Goal: Register for event/course

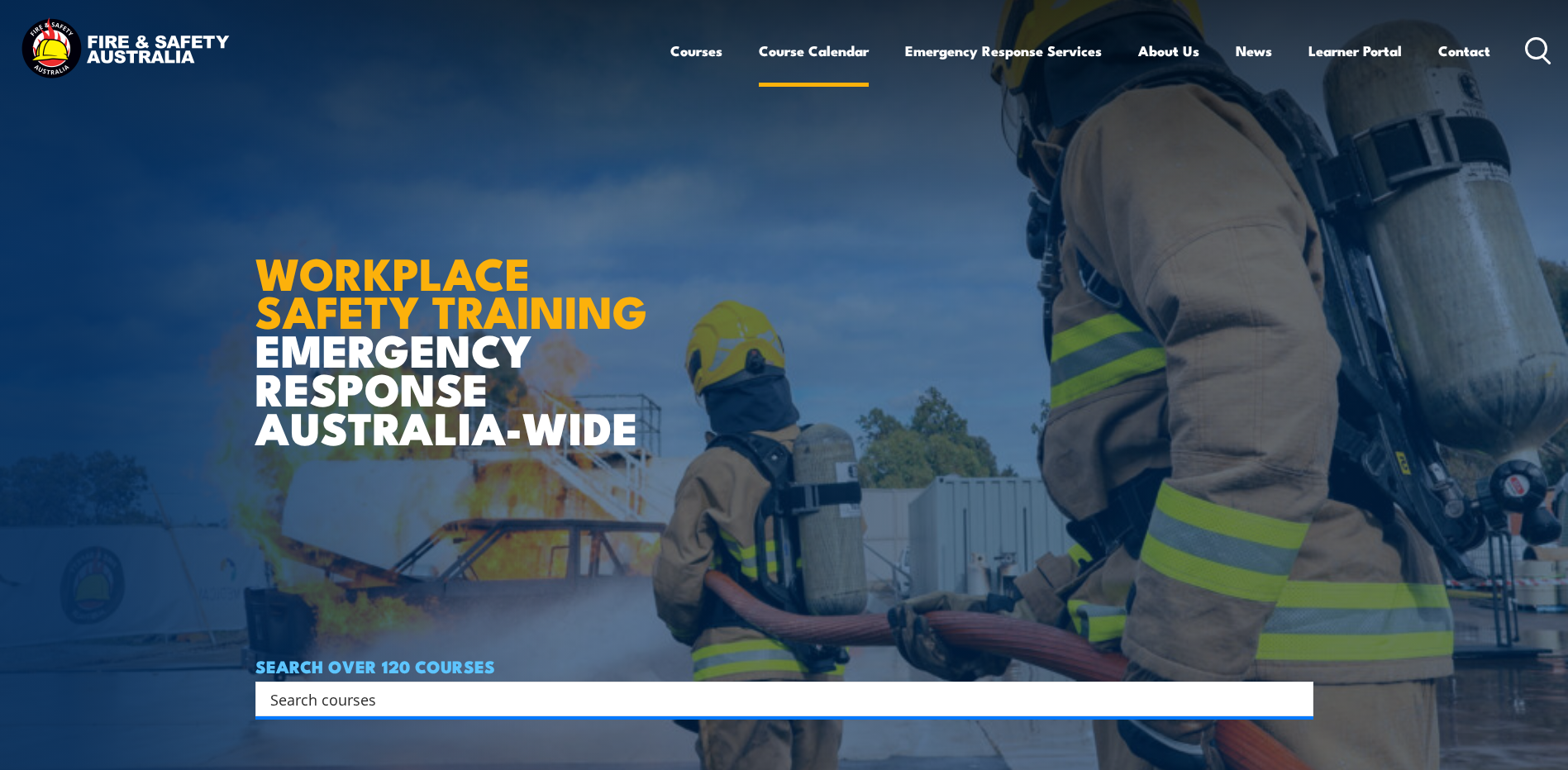
click at [852, 43] on link "Course Calendar" at bounding box center [814, 51] width 110 height 43
click at [786, 57] on link "Course Calendar" at bounding box center [814, 51] width 110 height 43
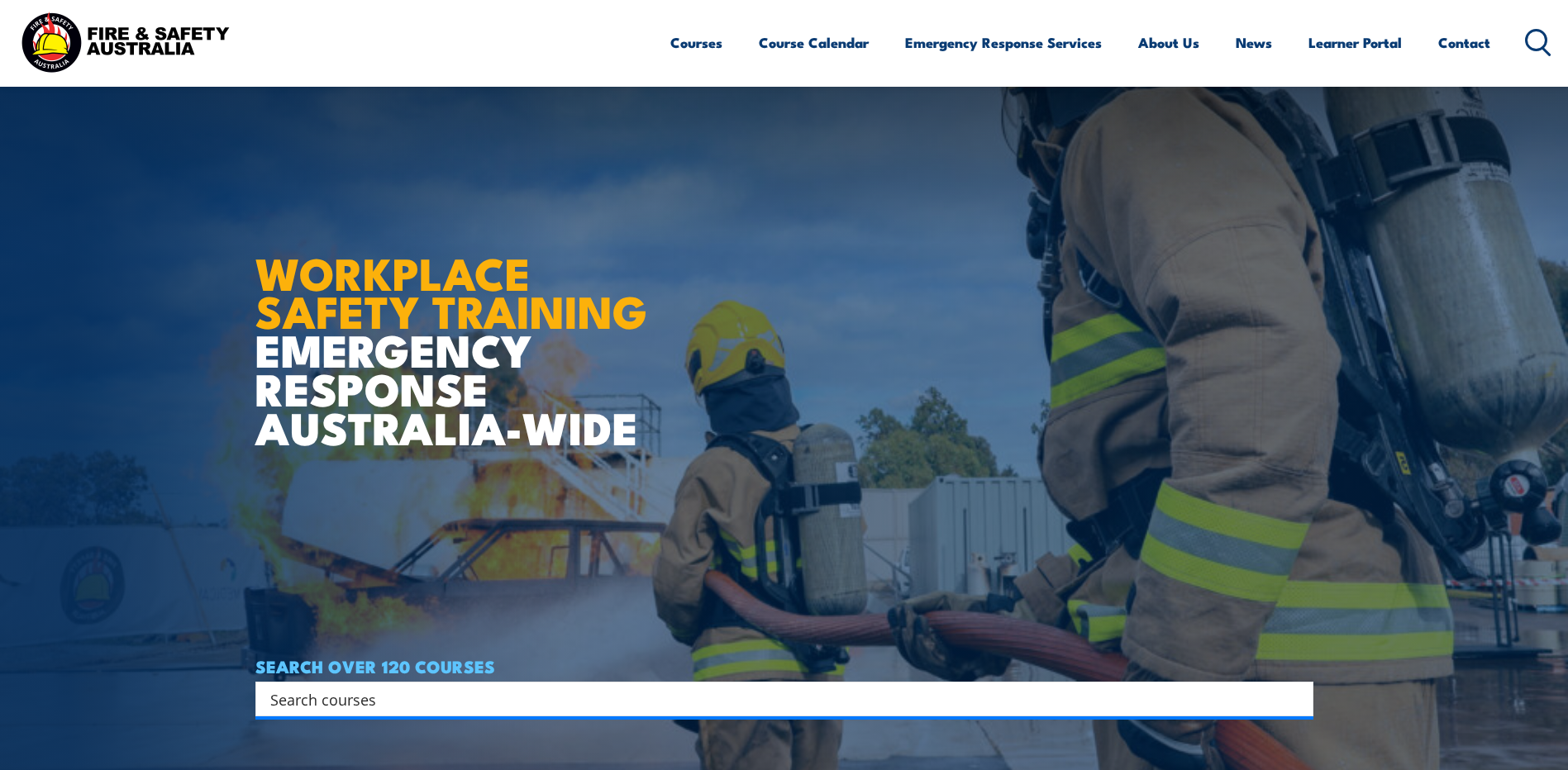
scroll to position [496, 0]
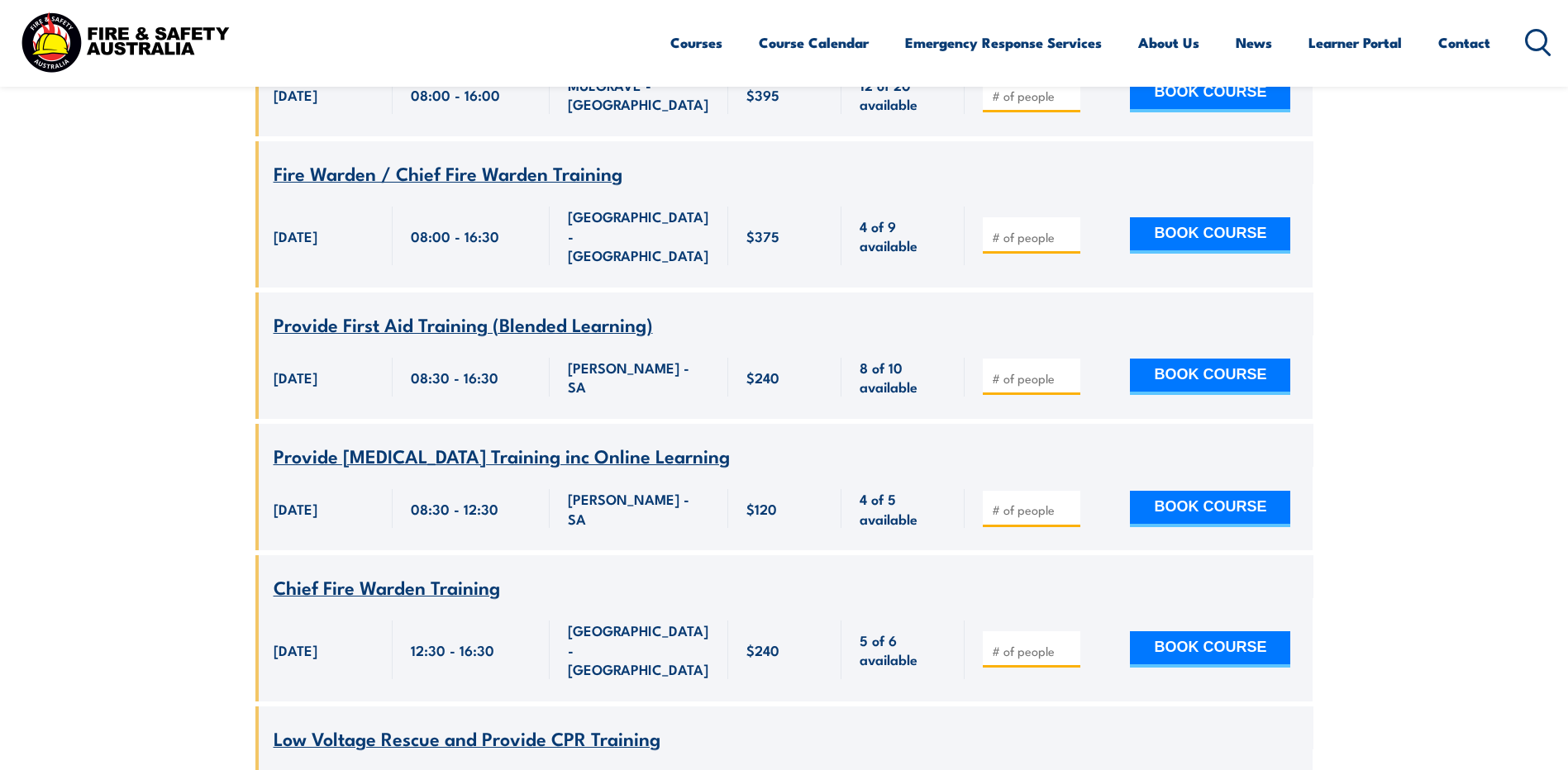
scroll to position [1488, 0]
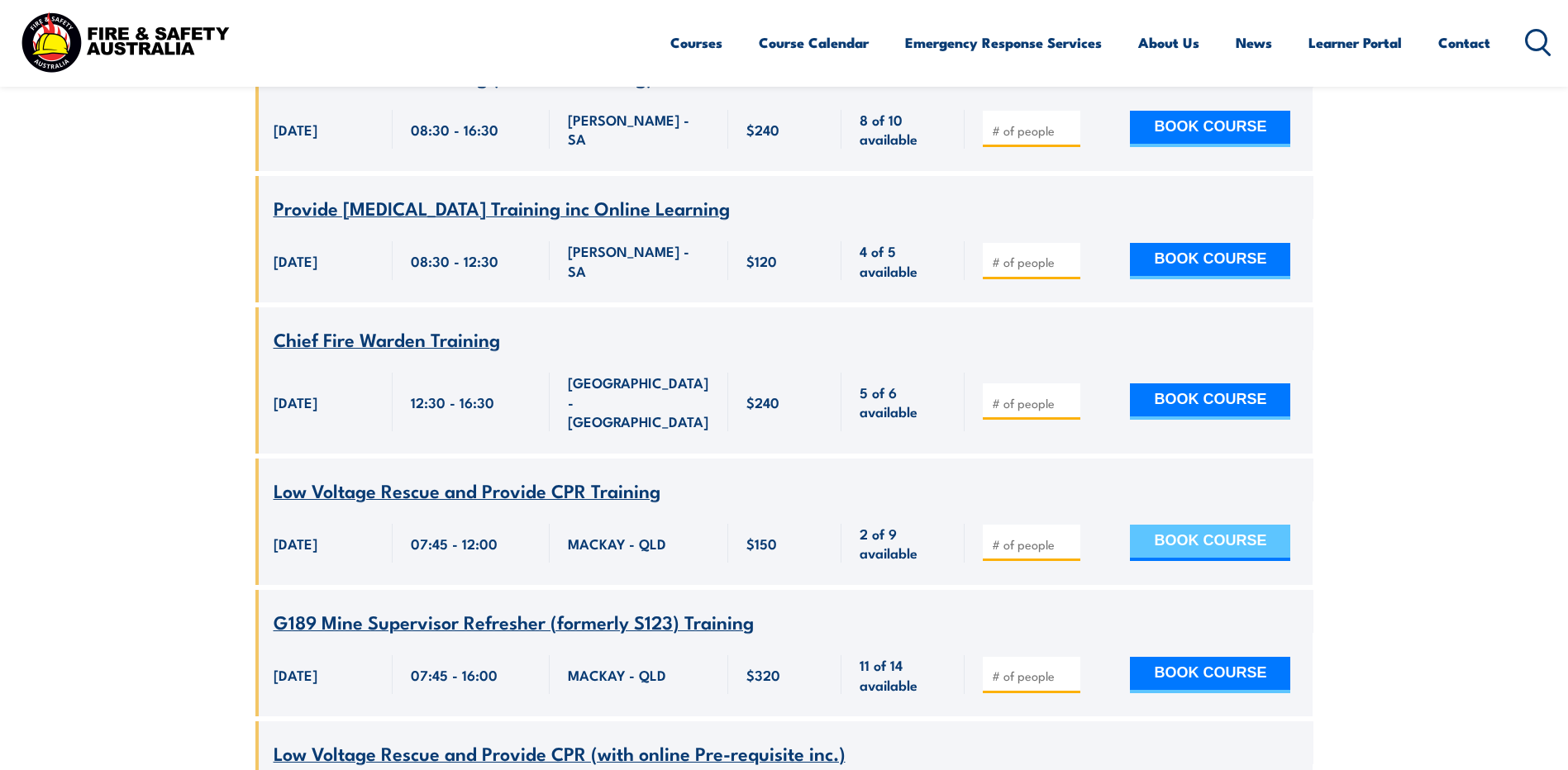
click at [1250, 524] on button "BOOK COURSE" at bounding box center [1209, 542] width 161 height 36
click at [1032, 536] on input "number" at bounding box center [1033, 544] width 83 height 17
click at [1058, 536] on input "number" at bounding box center [1033, 544] width 83 height 17
click at [1032, 536] on input "number" at bounding box center [1033, 544] width 83 height 17
type input "1"
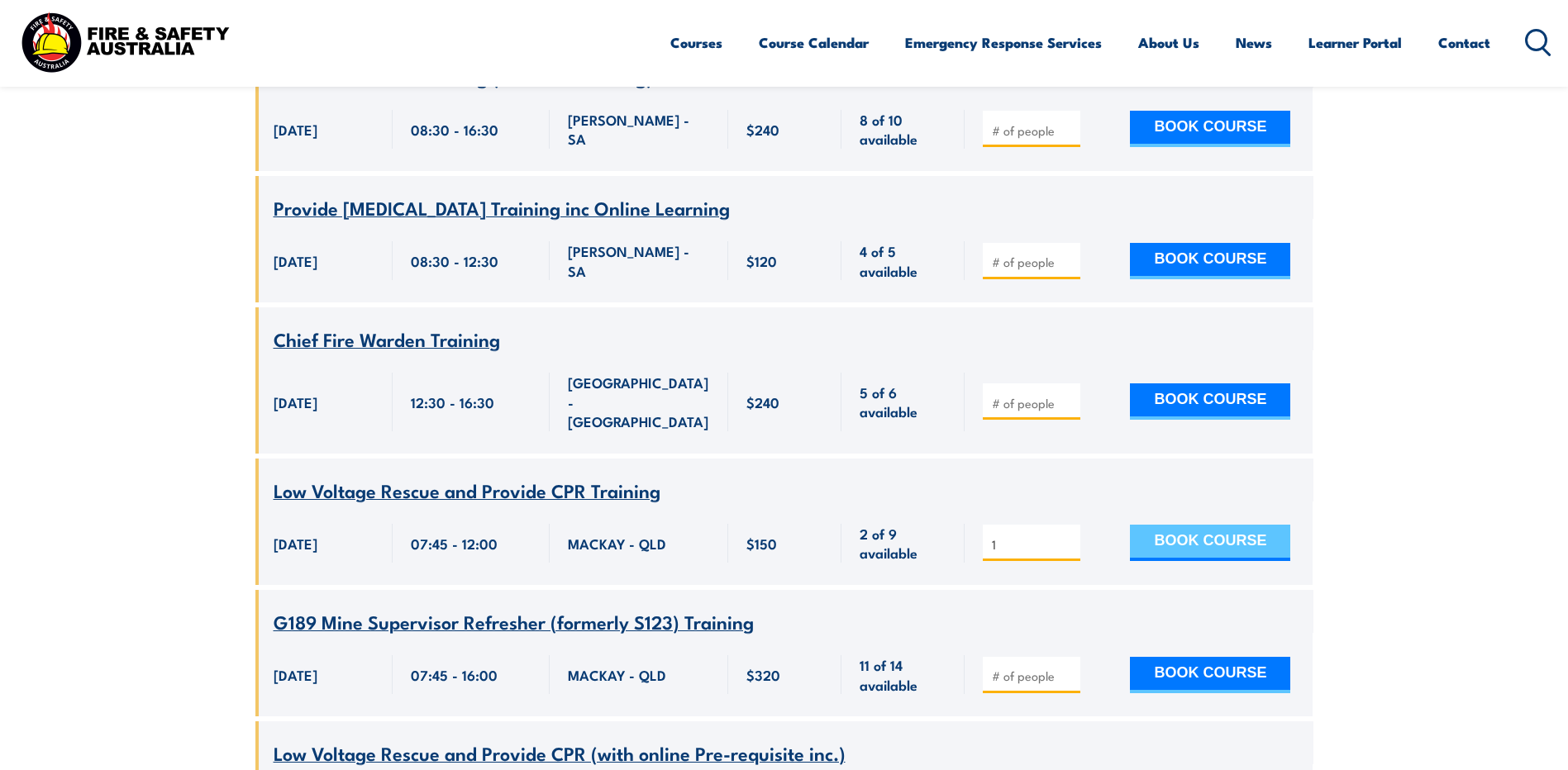
click at [1162, 524] on button "BOOK COURSE" at bounding box center [1209, 542] width 161 height 36
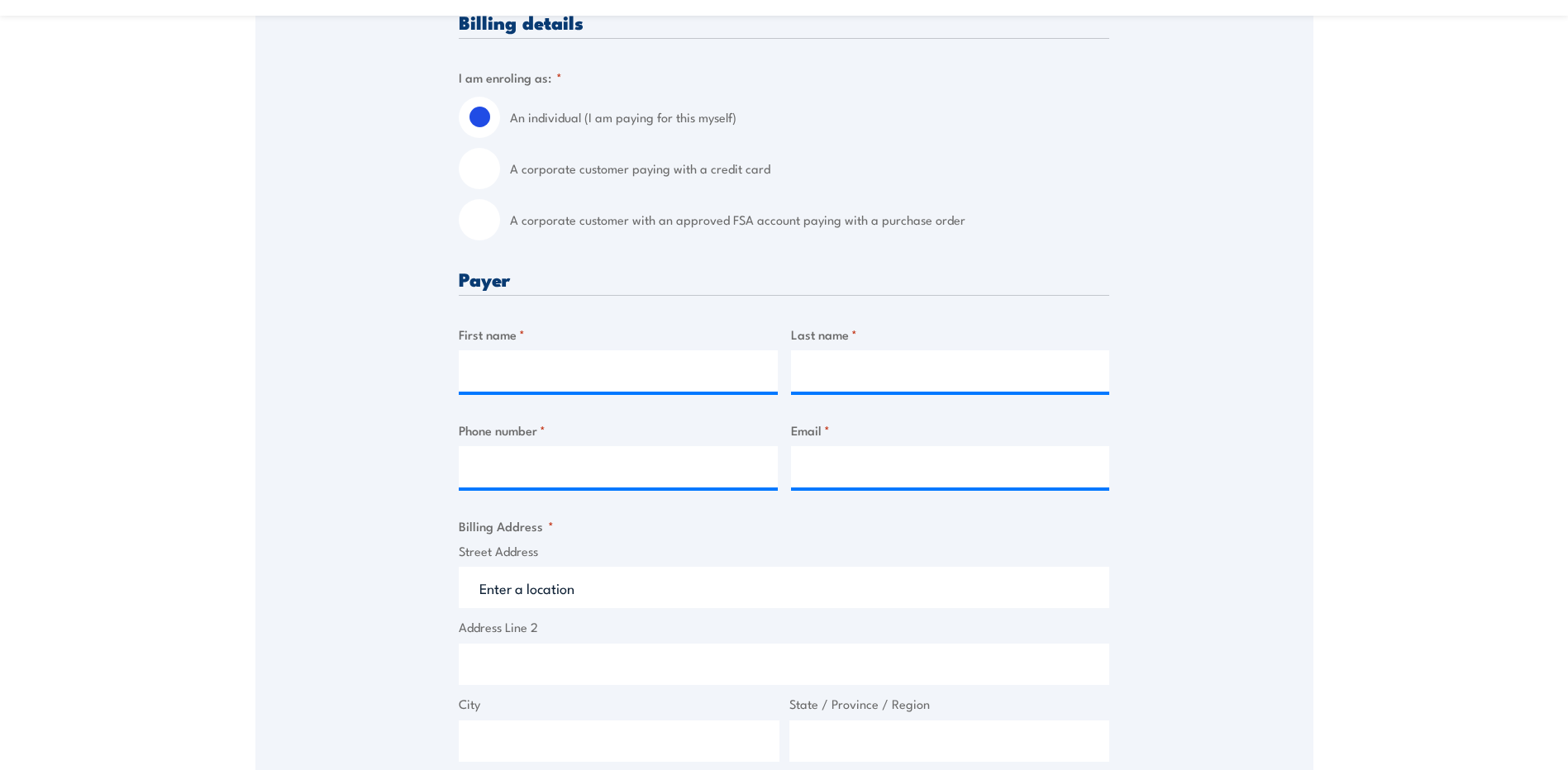
scroll to position [496, 0]
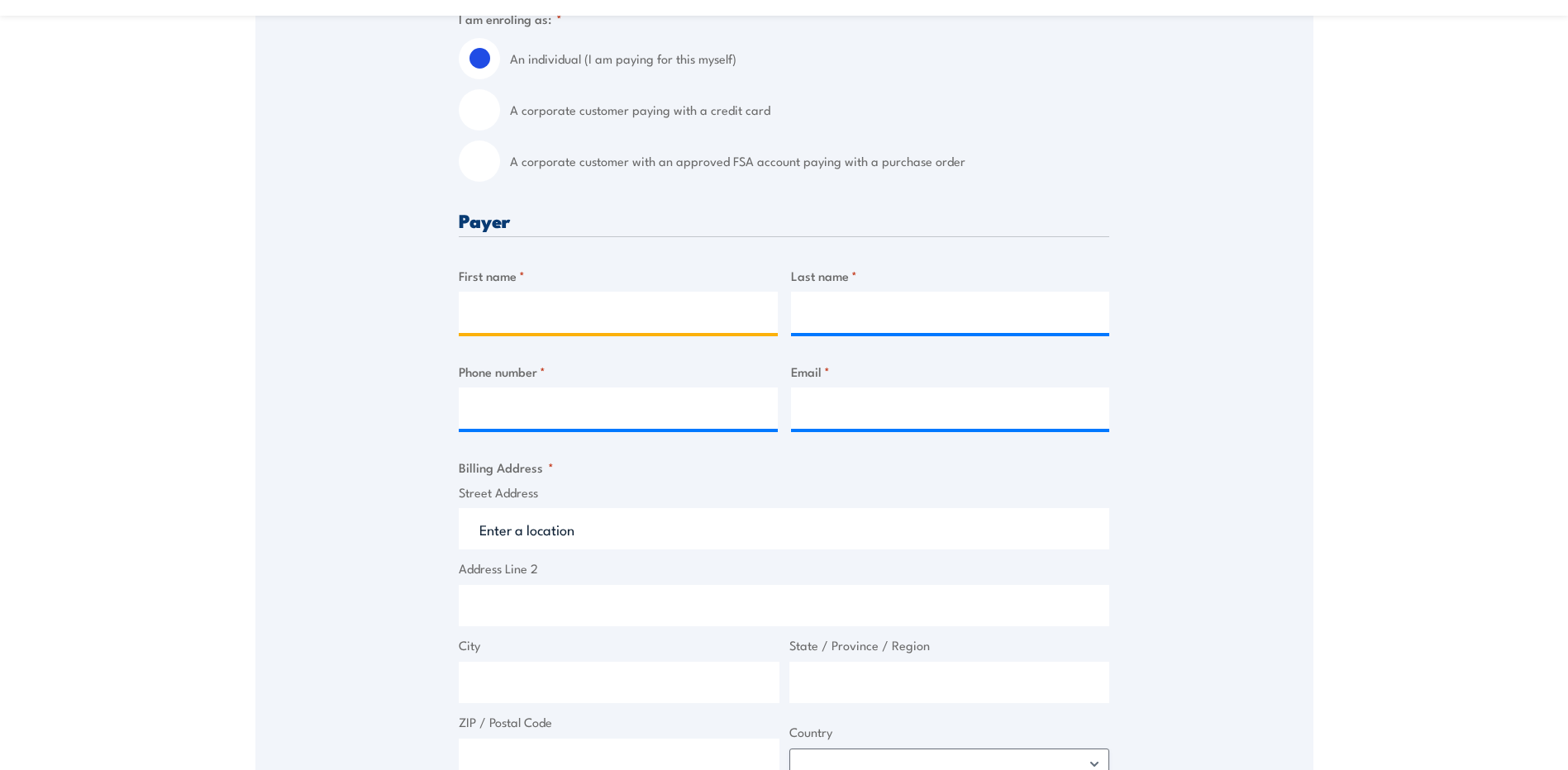
click at [524, 331] on input "First name *" at bounding box center [619, 312] width 319 height 42
type input "Dale"
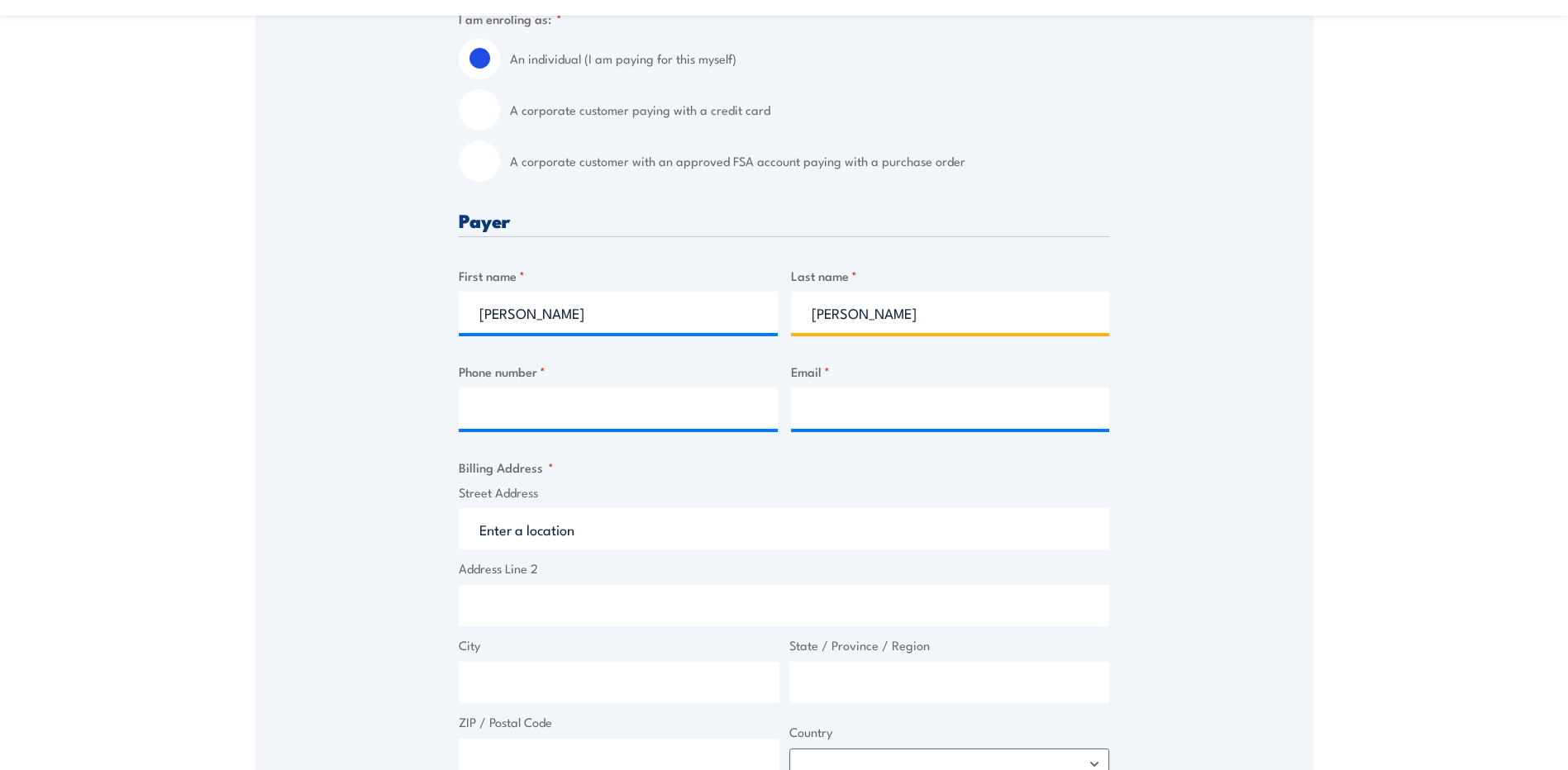
type input "Bray"
click at [524, 412] on input "Phone number *" at bounding box center [619, 408] width 319 height 42
type input "0474960952"
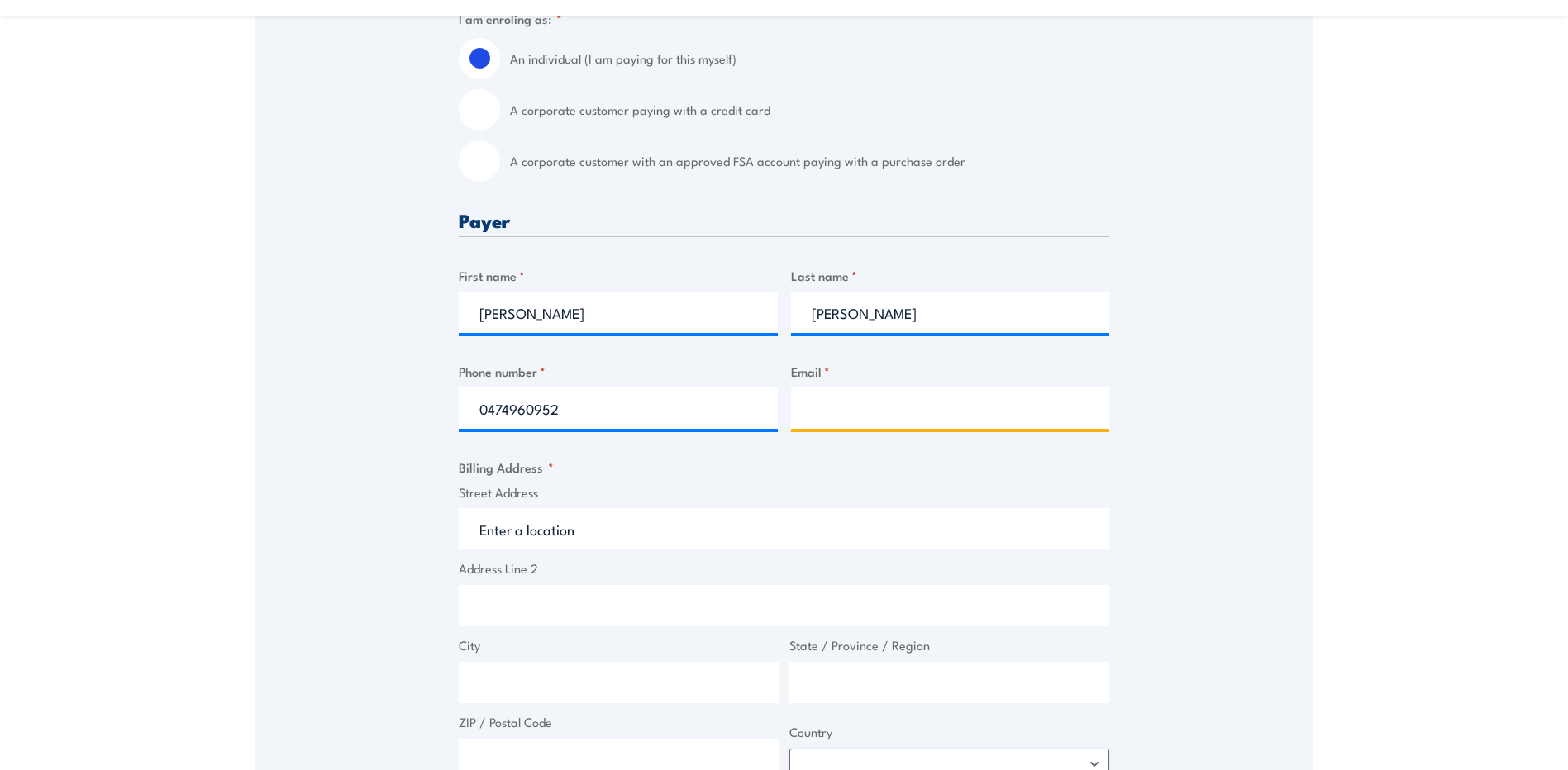
click at [860, 423] on input "Email *" at bounding box center [950, 408] width 319 height 42
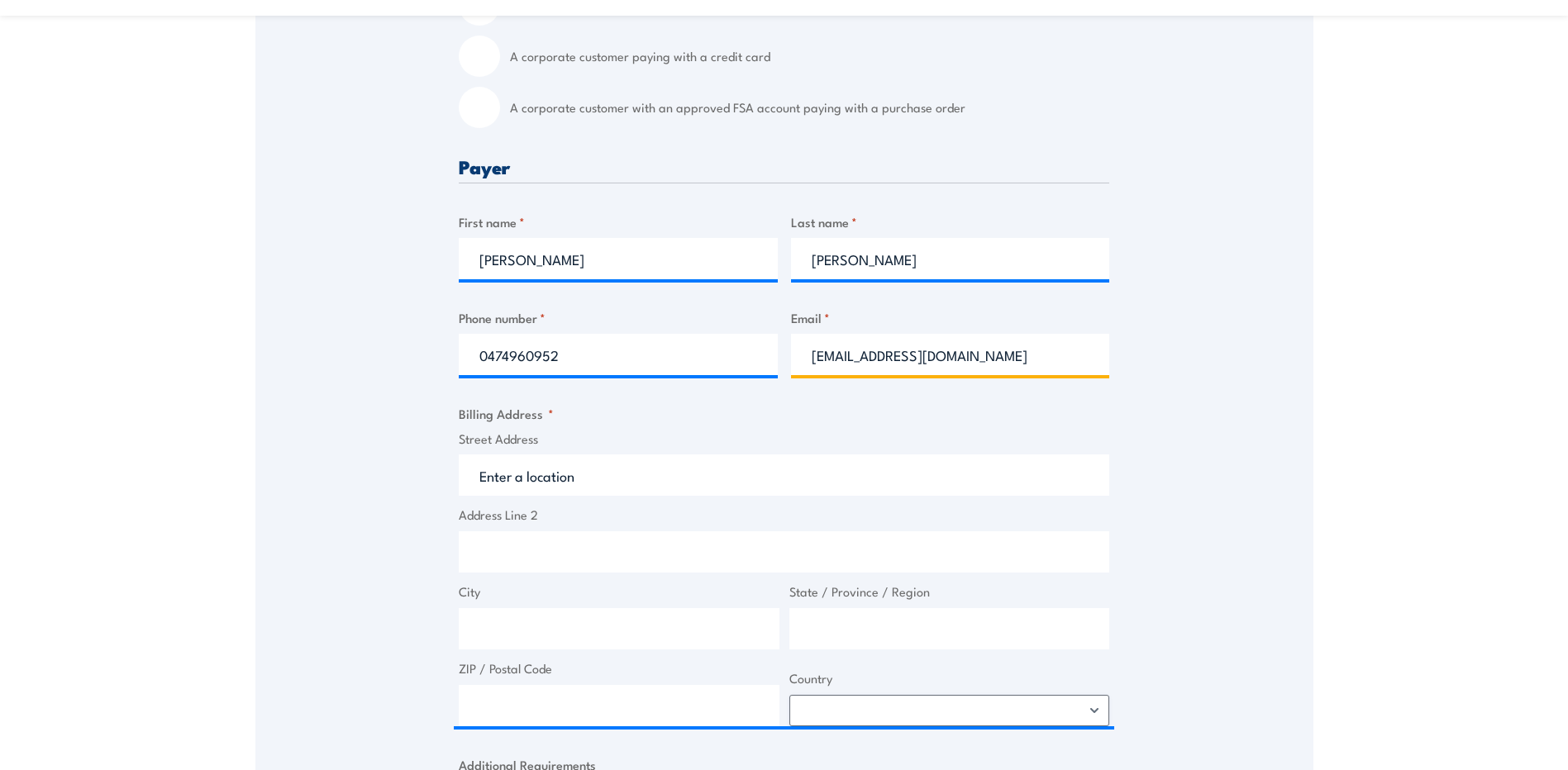
scroll to position [578, 0]
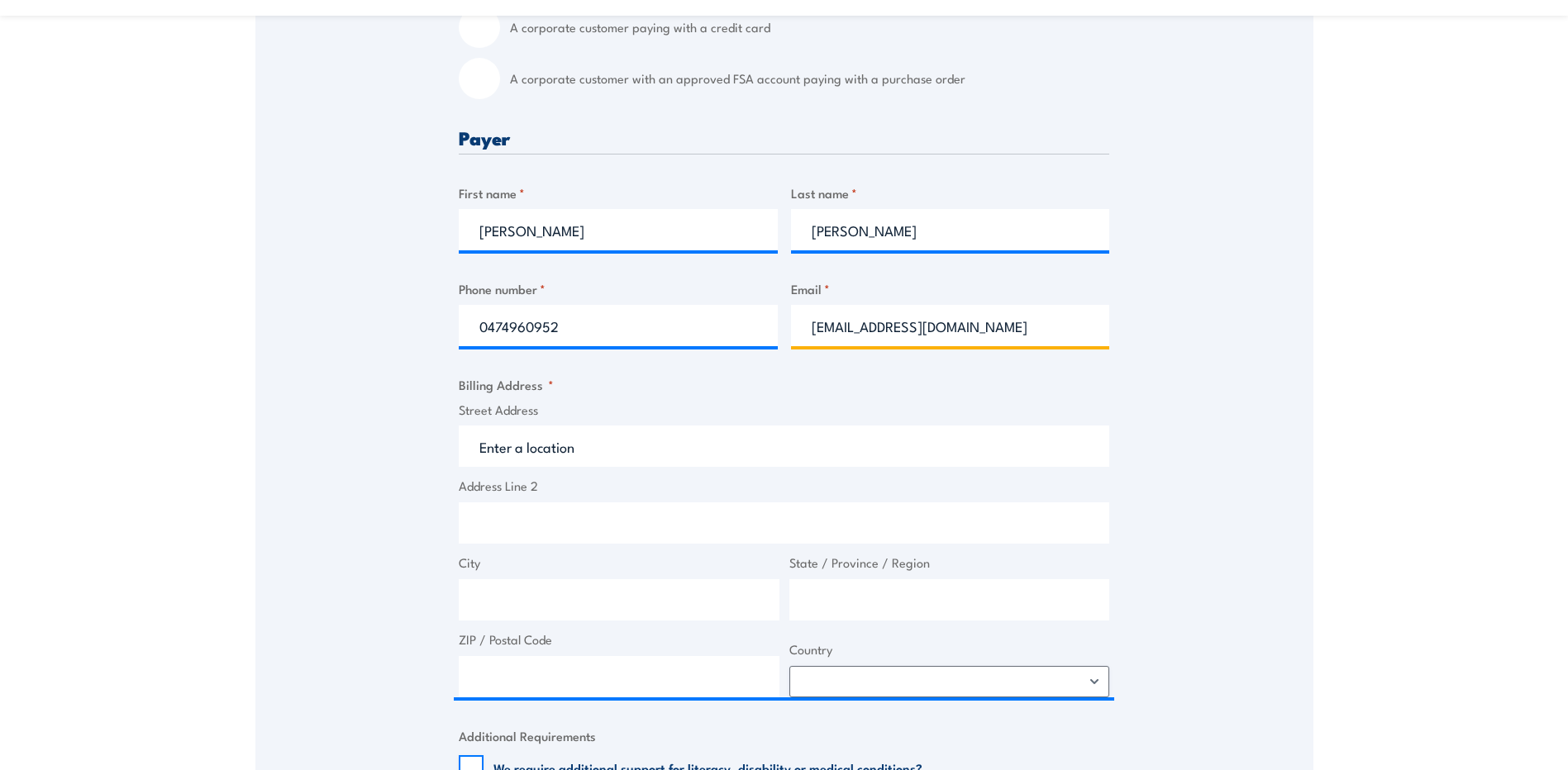
type input "dalebrayelectrical@gmail.com"
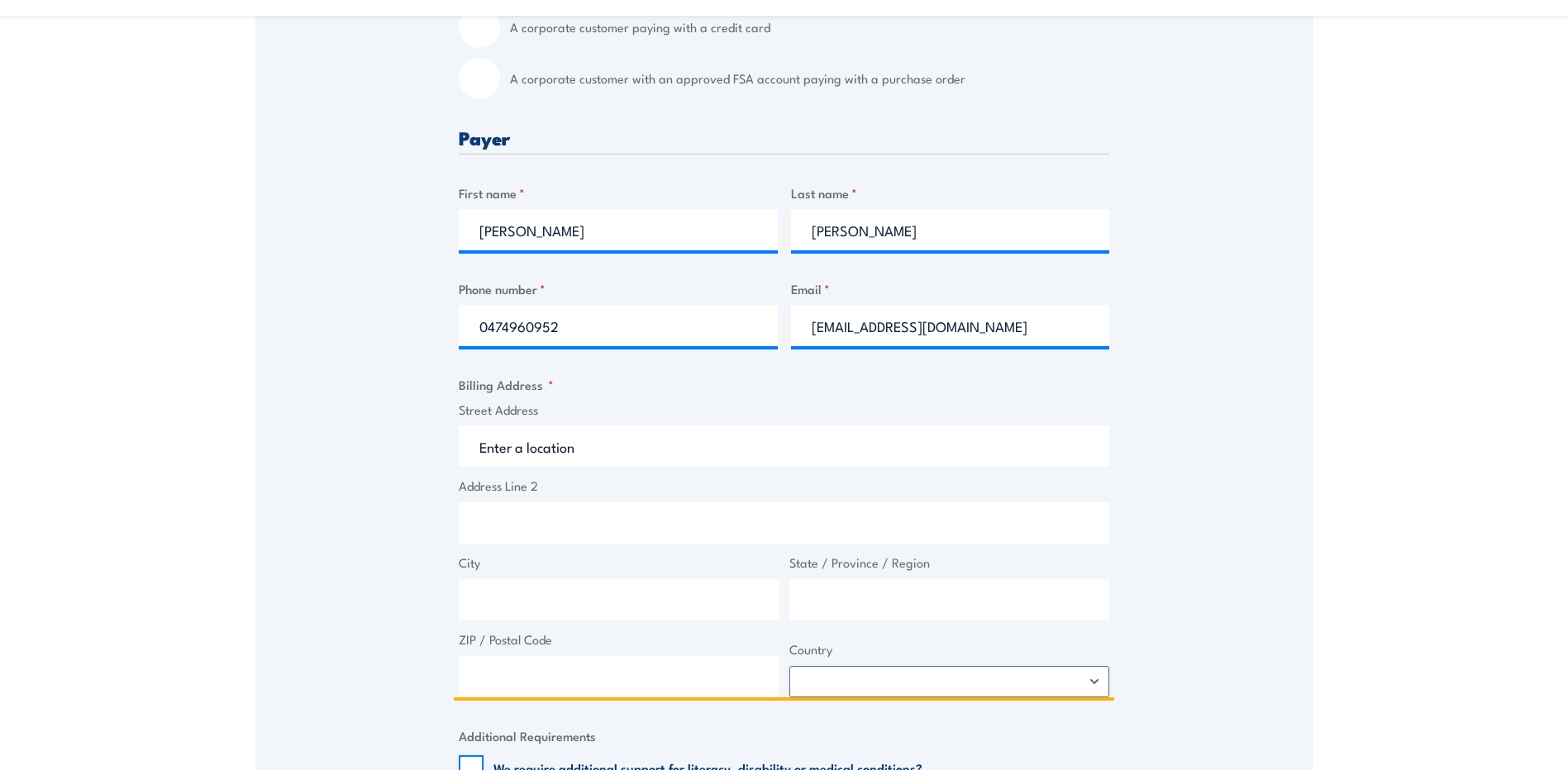
click at [576, 461] on input "Street Address" at bounding box center [784, 446] width 650 height 42
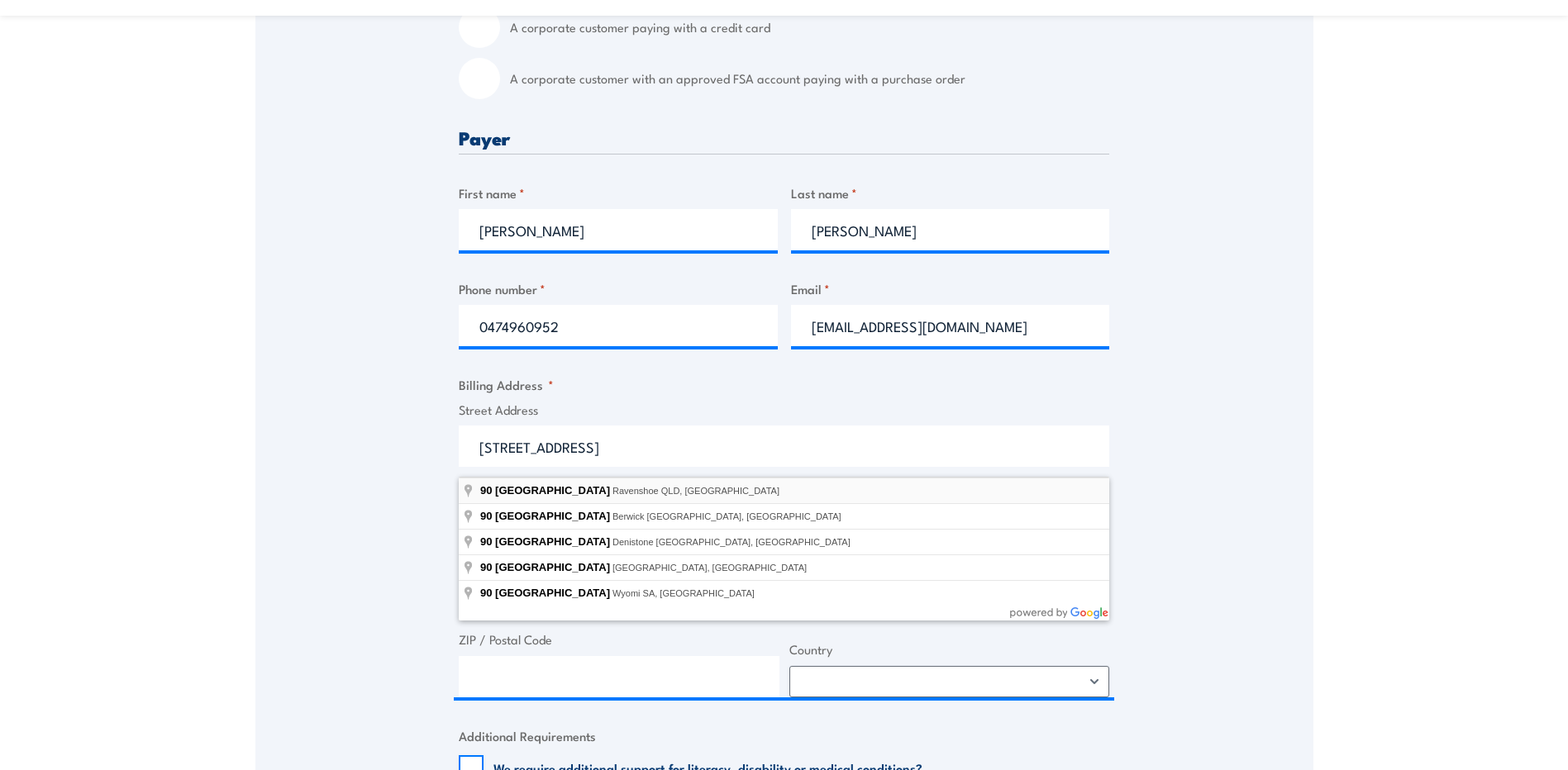
type input "90 Bellview Drive West, Ravenshoe QLD, Australia"
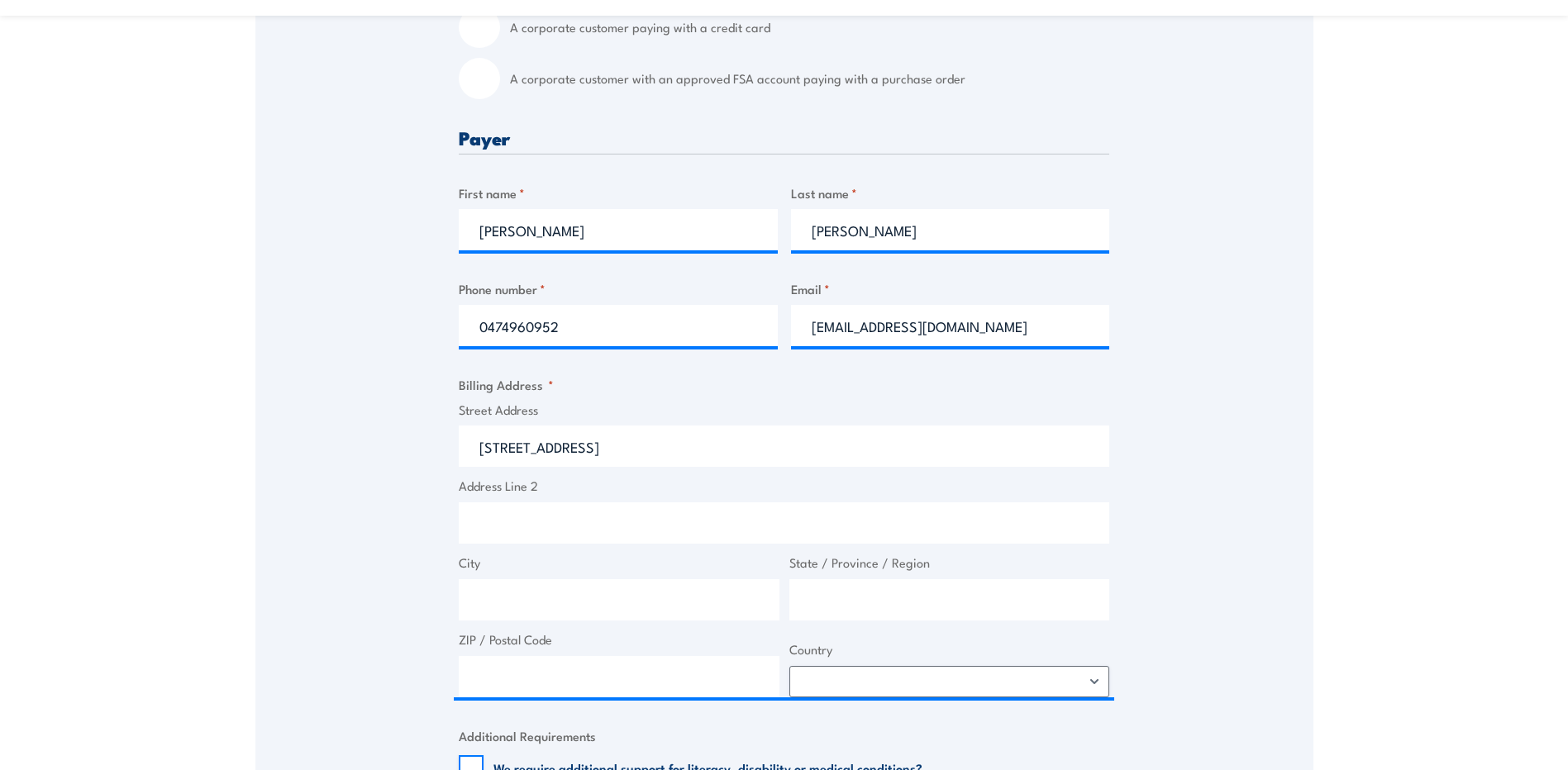
type input "90 Bellview Dr W"
type input "Ravenshoe"
type input "Queensland"
type input "4888"
select select "Australia"
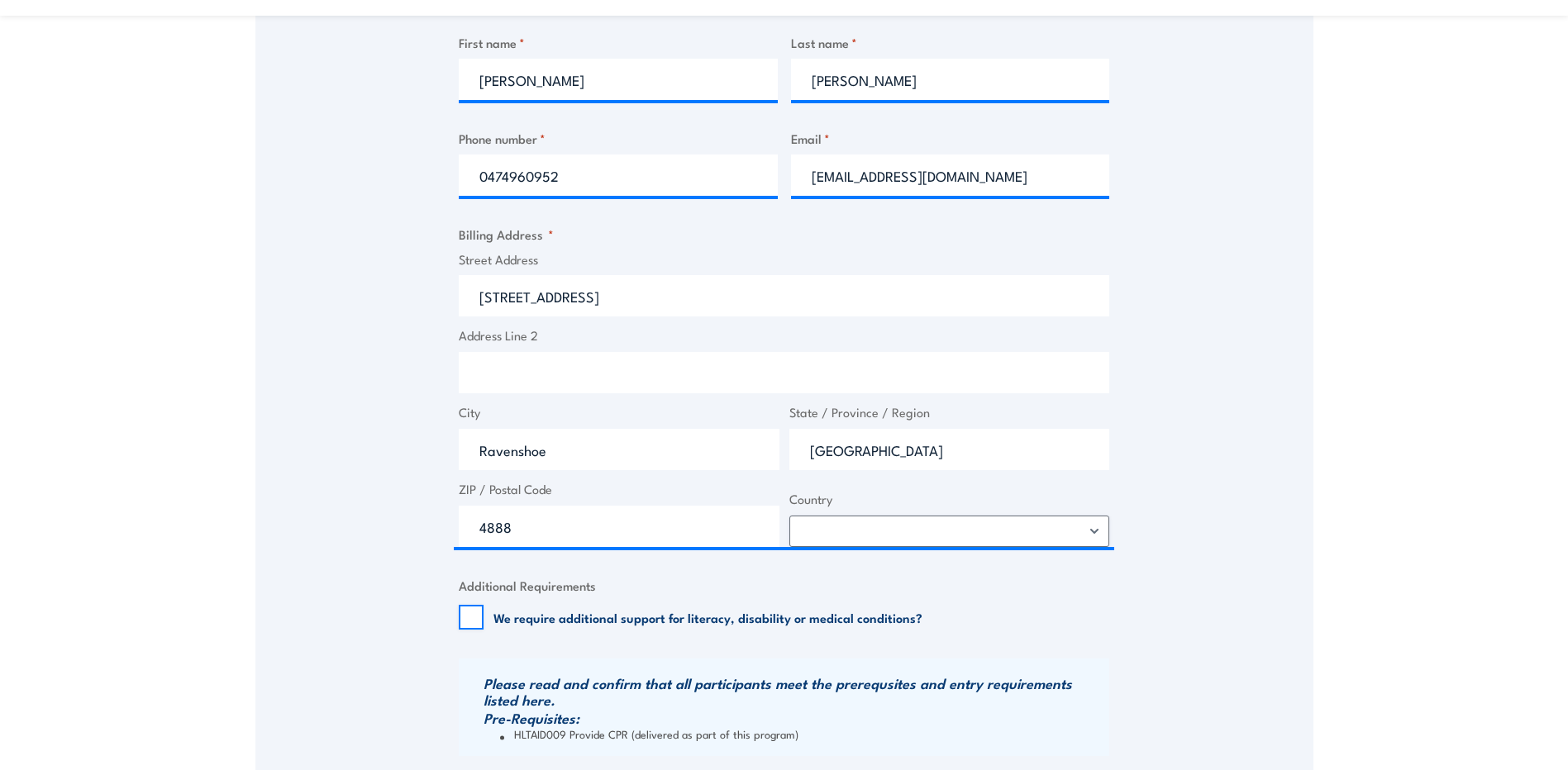
scroll to position [909, 0]
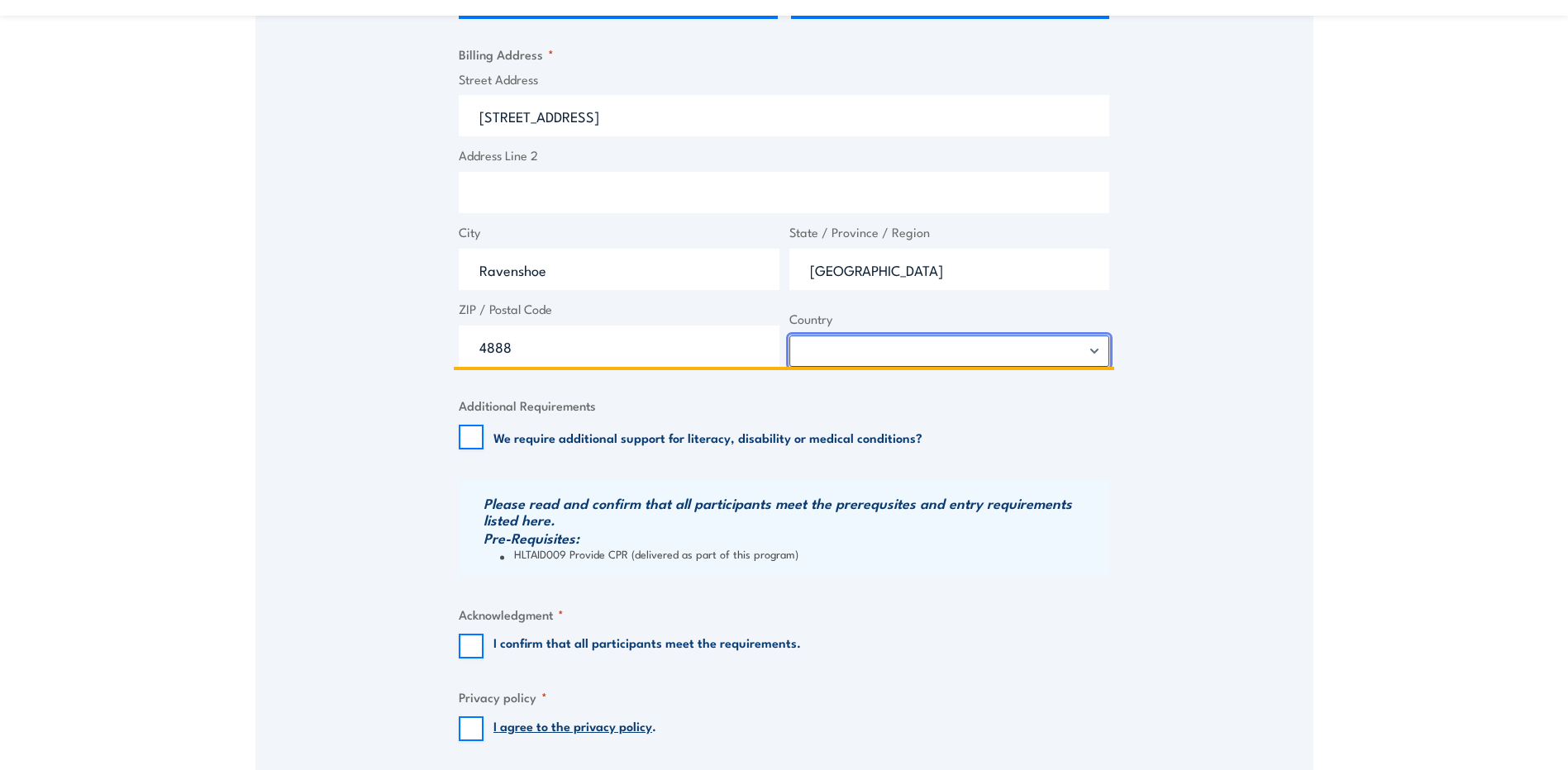
click at [926, 358] on select "Afghanistan Albania Algeria American Samoa Andorra Angola Anguilla Antarctica A…" at bounding box center [949, 350] width 320 height 31
click at [789, 345] on select "Afghanistan Albania Algeria American Samoa Andorra Angola Anguilla Antarctica A…" at bounding box center [949, 350] width 320 height 31
click at [279, 367] on div "Speak to a specialist CALL 1300 885 530 CALL 1300 885 530 " * " indicates requi…" at bounding box center [784, 72] width 1058 height 1409
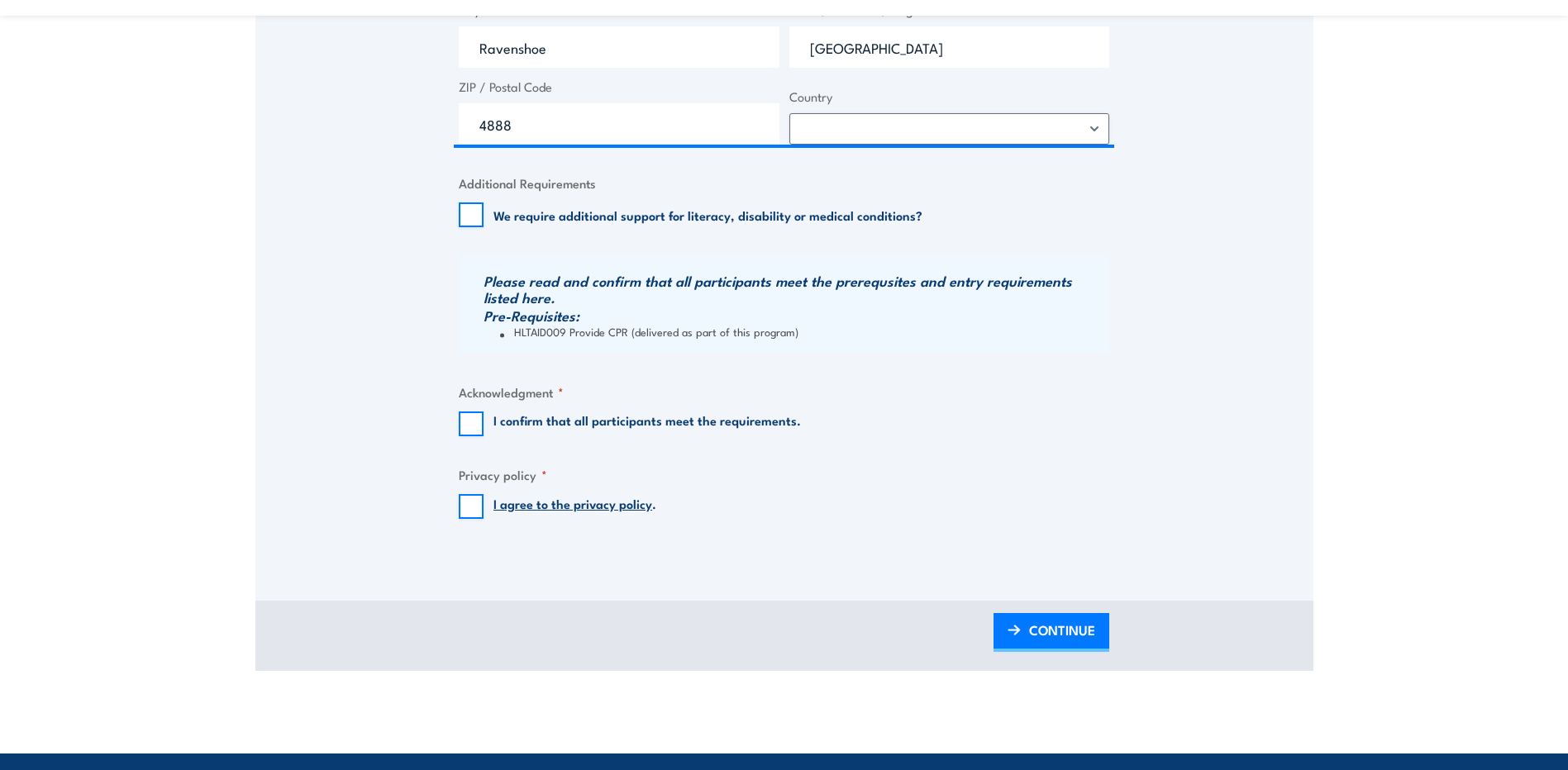
scroll to position [1157, 0]
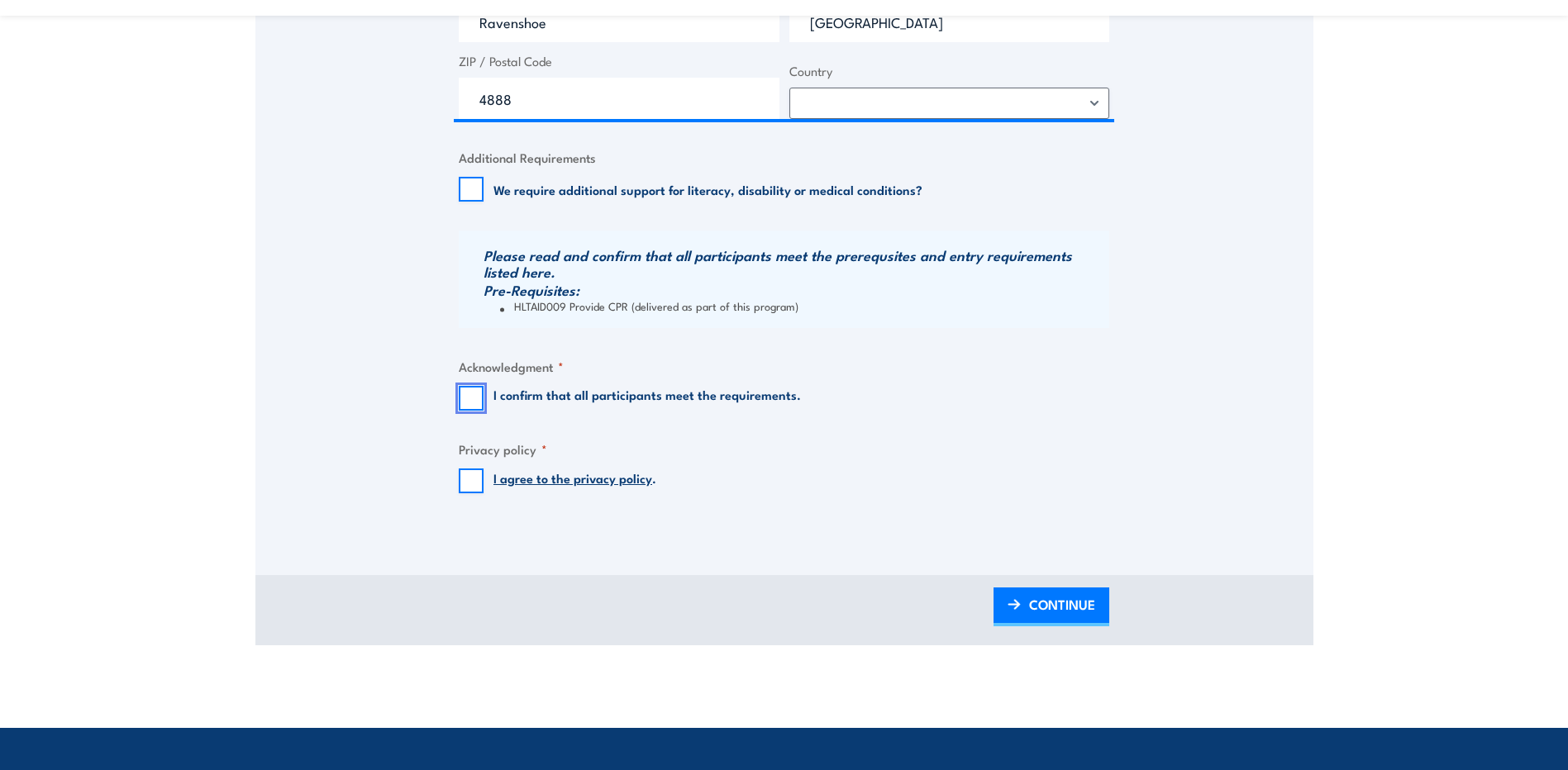
click at [468, 404] on input "I confirm that all participants meet the requirements." at bounding box center [471, 398] width 25 height 25
checkbox input "true"
click at [461, 493] on input "I agree to the privacy policy ." at bounding box center [471, 481] width 25 height 25
checkbox input "true"
click at [1078, 623] on span "CONTINUE" at bounding box center [1062, 604] width 67 height 43
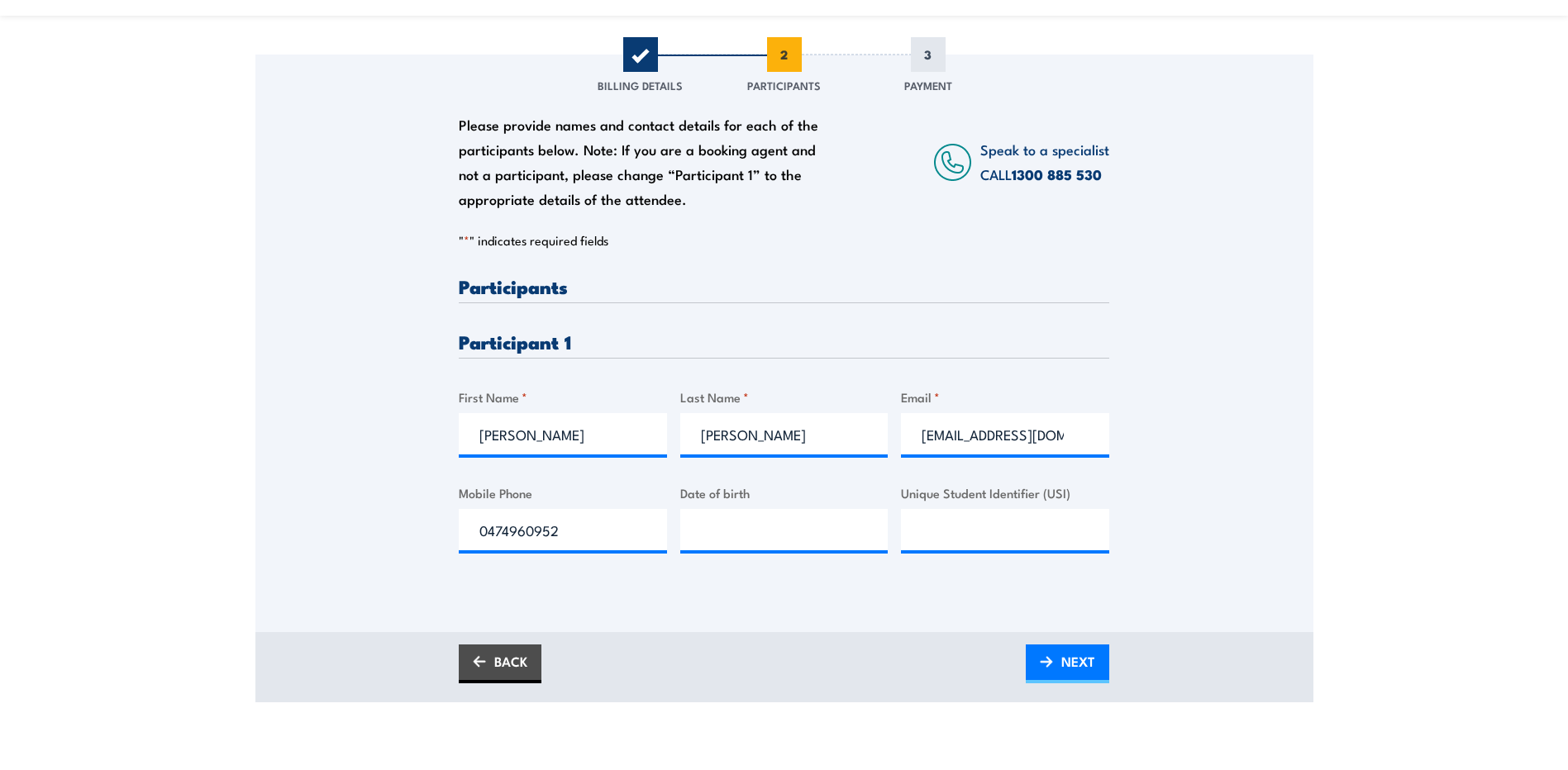
scroll to position [413, 0]
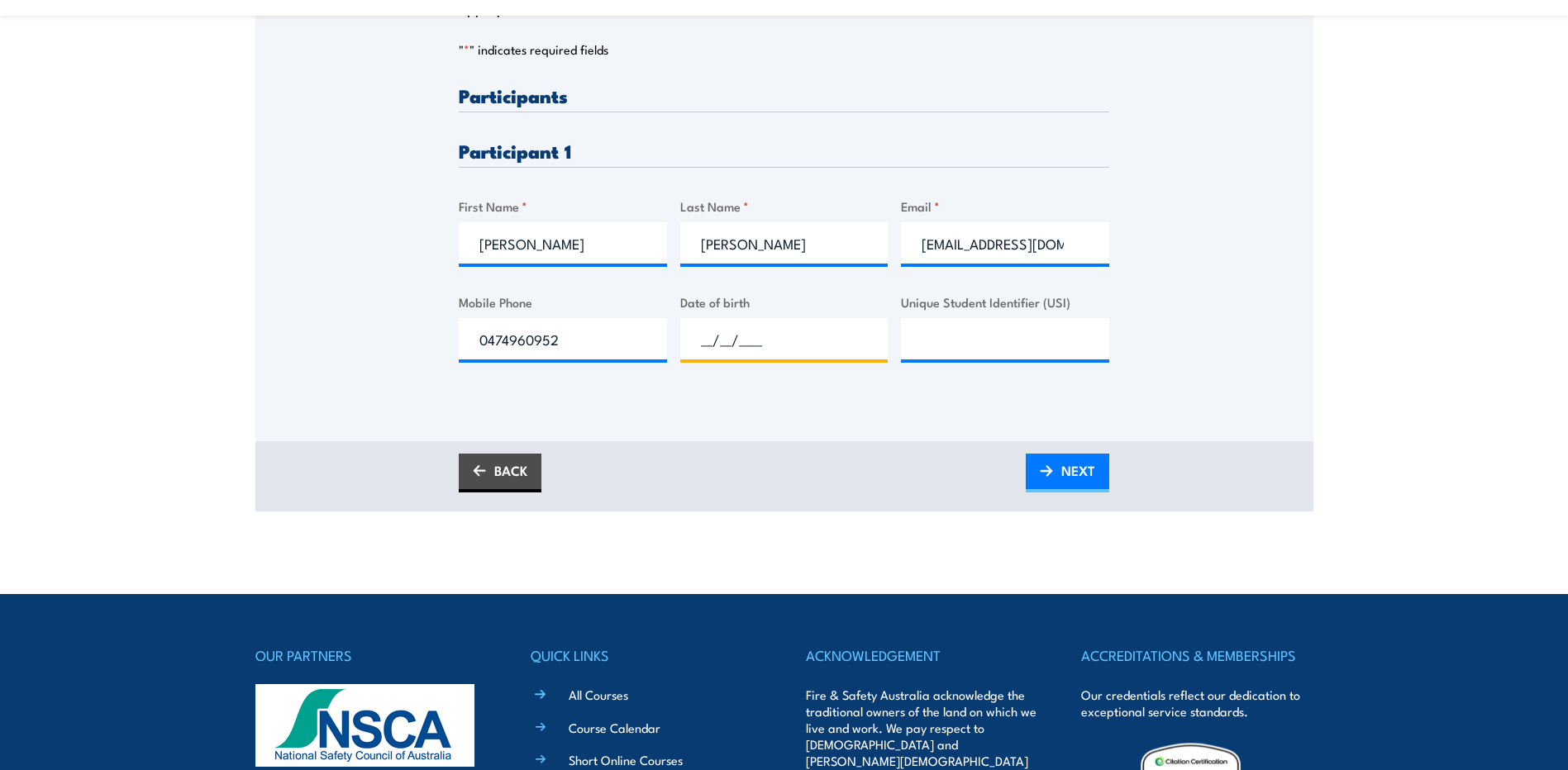
click at [792, 347] on input "__/__/____" at bounding box center [784, 339] width 209 height 42
type input "14/09/1981"
click at [1021, 347] on input "Unique Student Identifier (USI)" at bounding box center [1005, 339] width 209 height 42
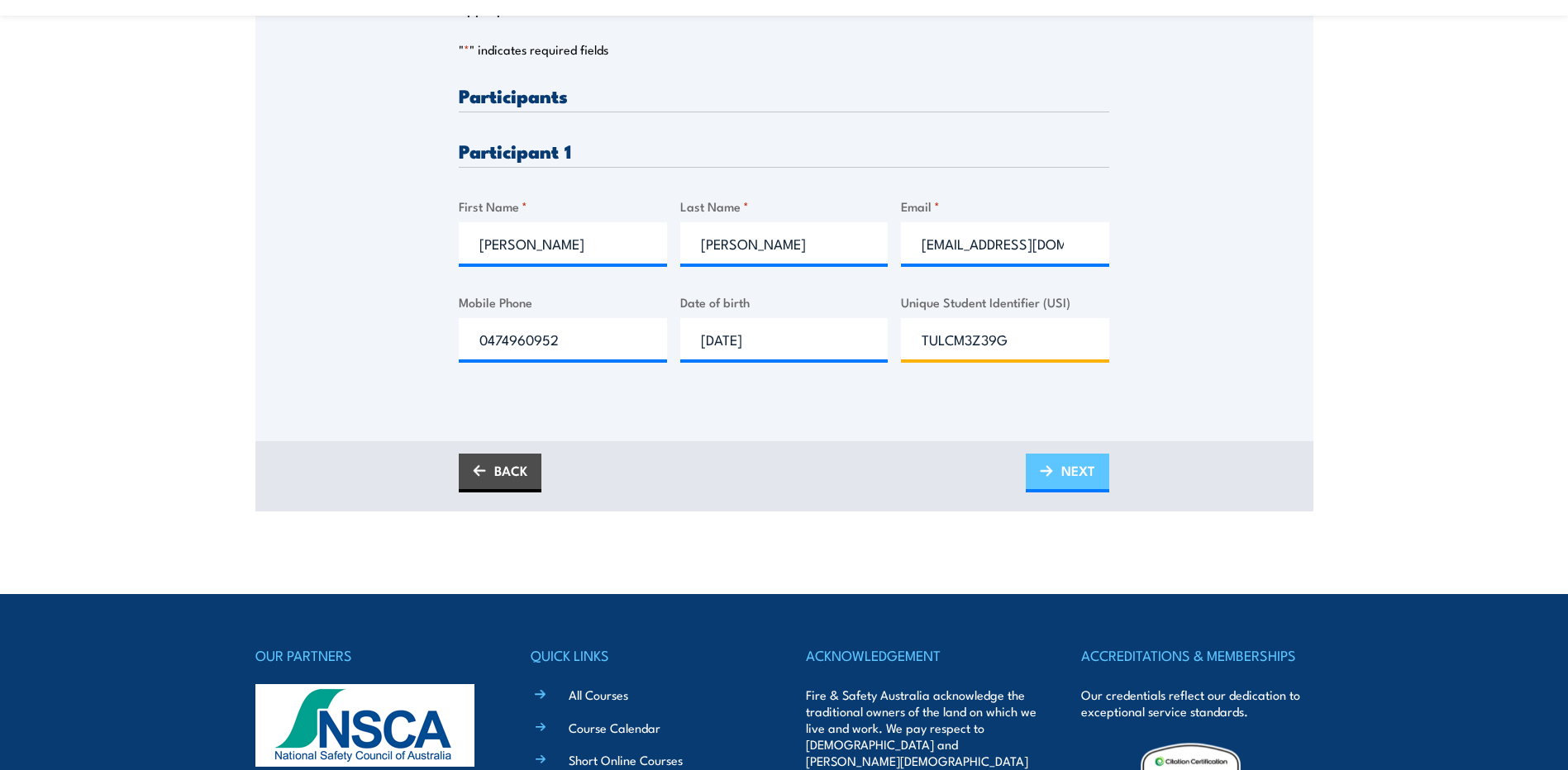
type input "TULCM3Z39G"
click at [1075, 475] on span "NEXT" at bounding box center [1078, 470] width 34 height 43
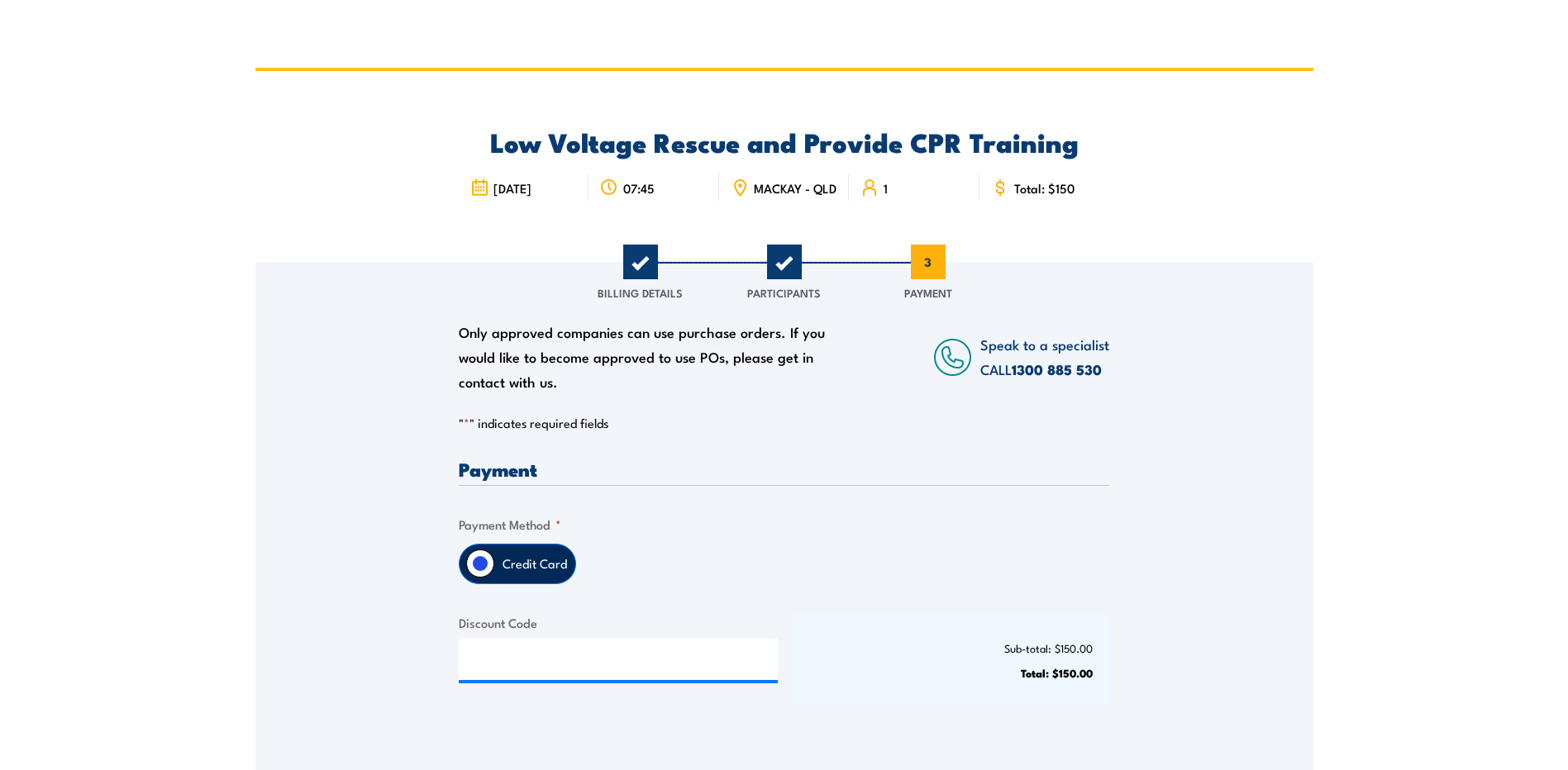
scroll to position [331, 0]
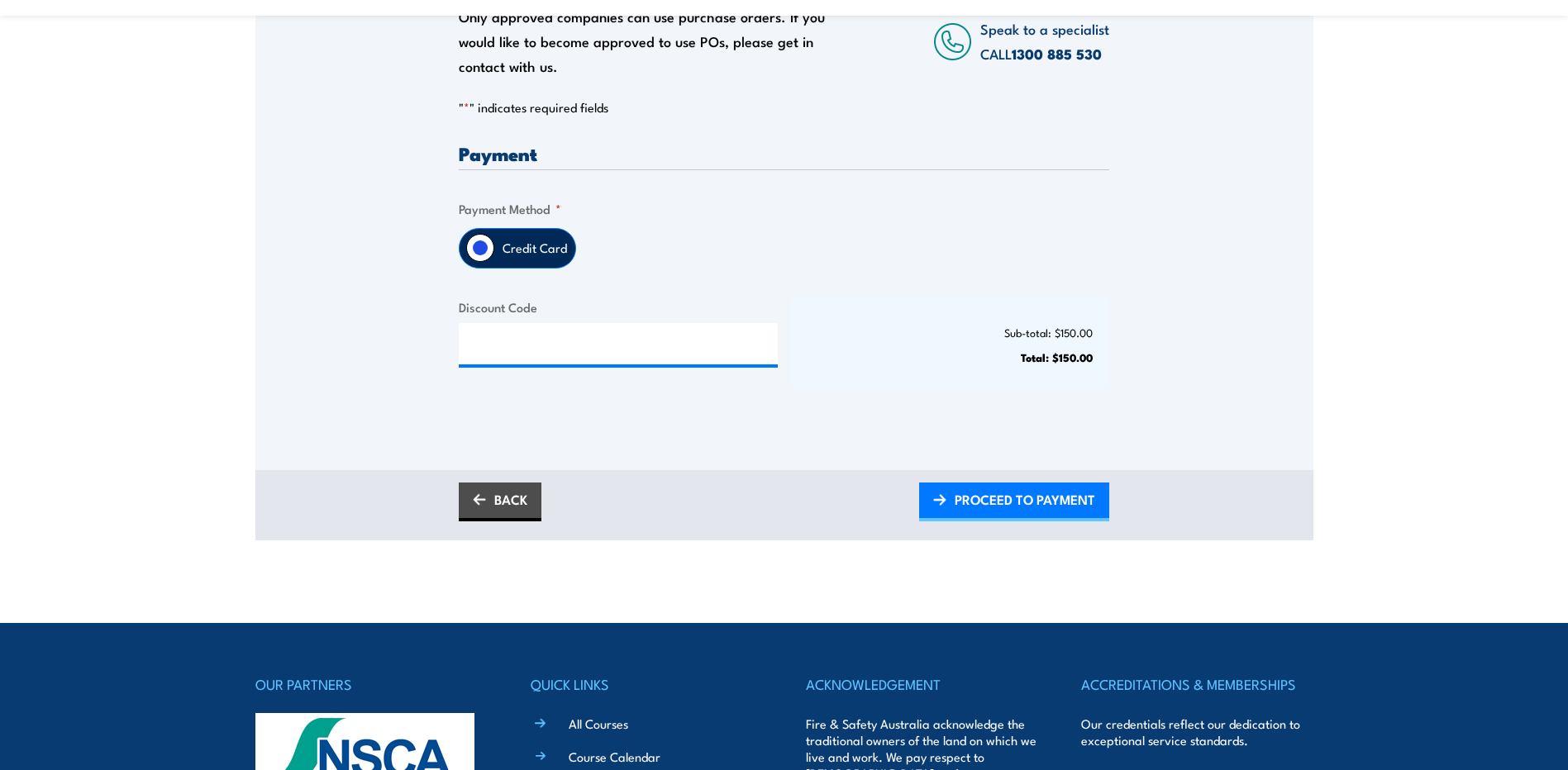
click at [500, 259] on label "Credit Card" at bounding box center [534, 248] width 81 height 39
click at [494, 259] on input "Credit Card" at bounding box center [480, 248] width 28 height 28
click at [485, 260] on input "Credit Card" at bounding box center [480, 248] width 28 height 28
click at [549, 359] on input "Discount Code" at bounding box center [619, 343] width 319 height 42
click at [970, 503] on span "PROCEED TO PAYMENT" at bounding box center [1025, 499] width 140 height 43
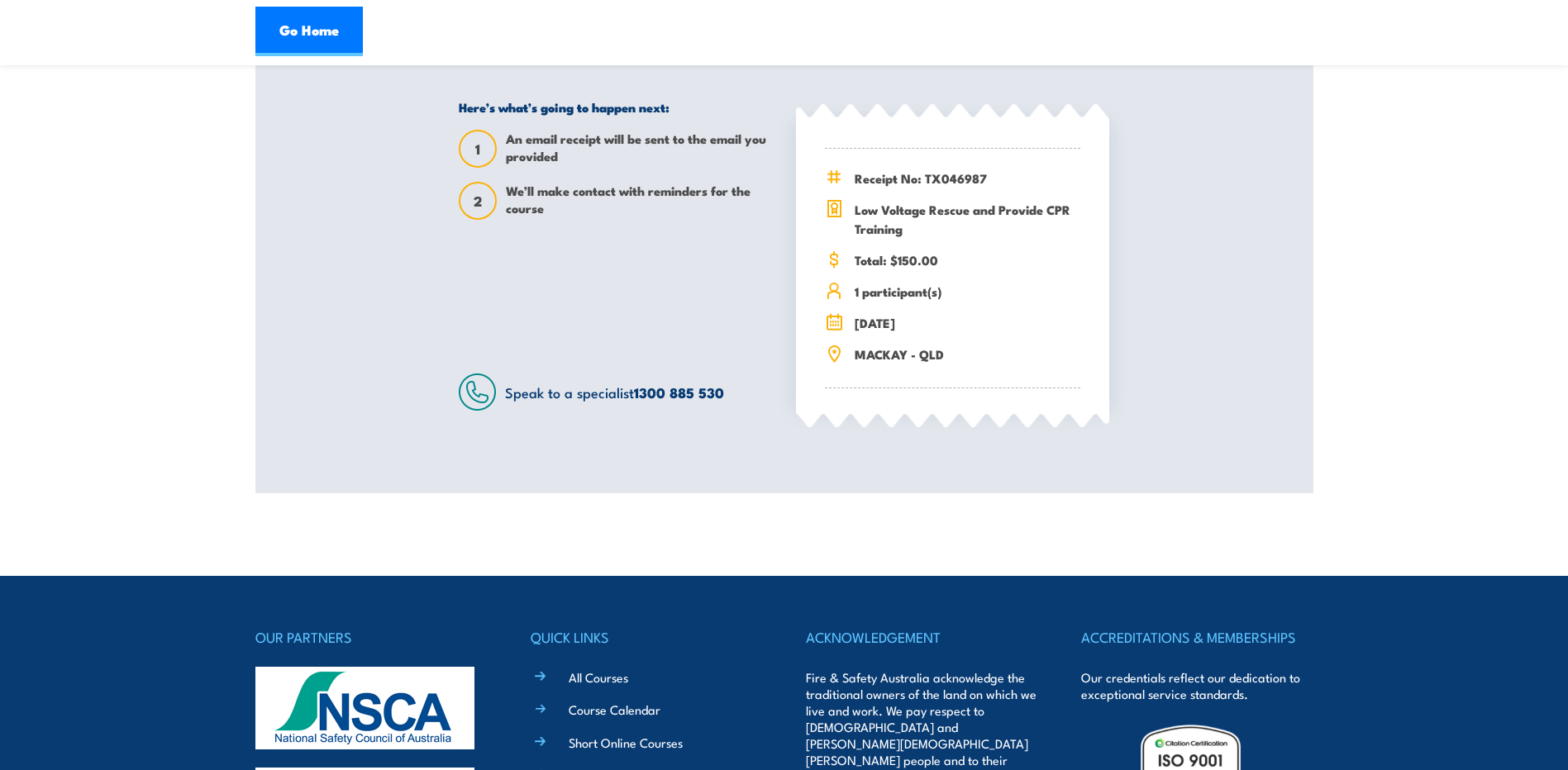
scroll to position [331, 0]
